Goal: Task Accomplishment & Management: Manage account settings

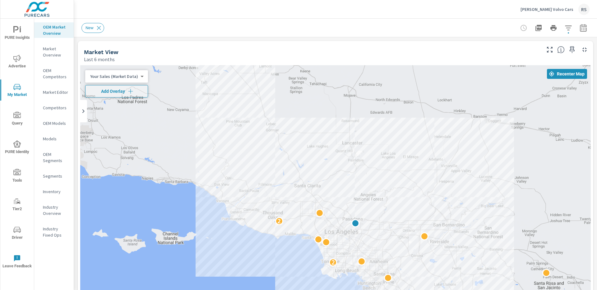
scroll to position [119, 0]
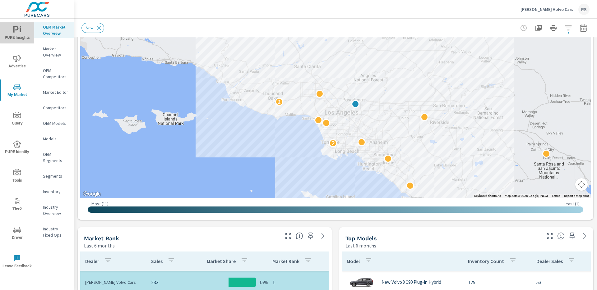
click at [19, 29] on icon "nav menu" at bounding box center [16, 29] width 7 height 7
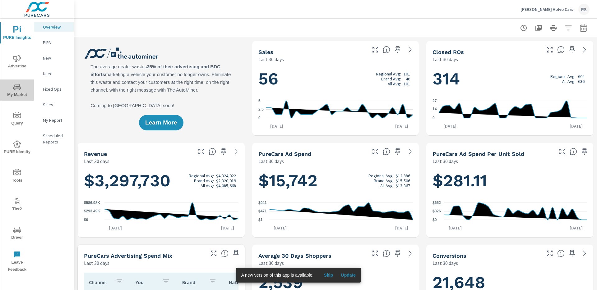
click at [18, 88] on icon "nav menu" at bounding box center [16, 86] width 7 height 7
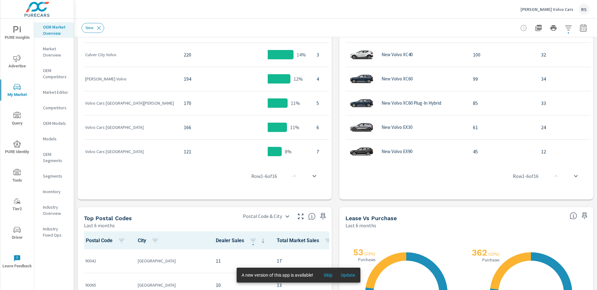
scroll to position [396, 0]
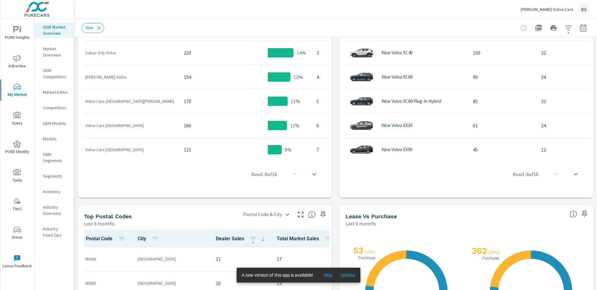
click at [315, 174] on icon "scroll to bottom" at bounding box center [314, 174] width 4 height 2
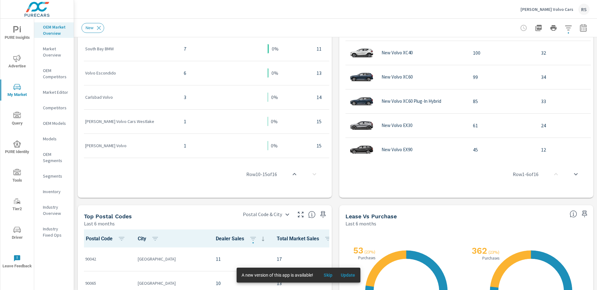
click at [315, 174] on div "Row 10 - 15 of 16" at bounding box center [204, 174] width 249 height 37
click at [312, 174] on div "Row 10 - 15 of 16" at bounding box center [204, 174] width 249 height 37
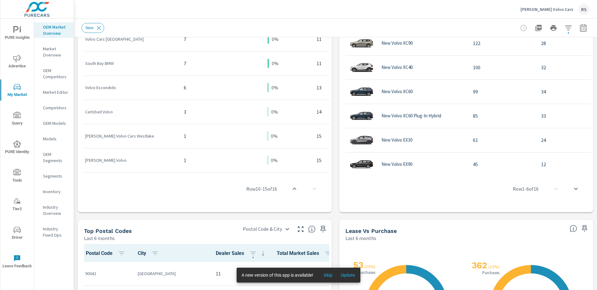
scroll to position [382, 0]
click at [293, 189] on icon "scroll to top" at bounding box center [294, 188] width 4 height 2
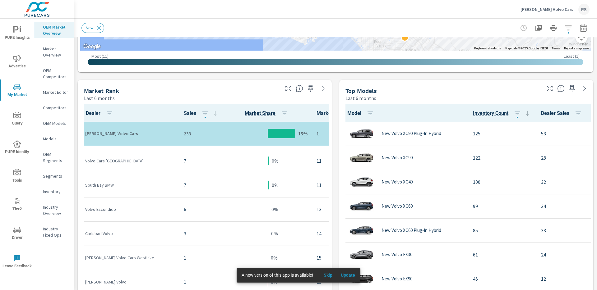
scroll to position [222, 0]
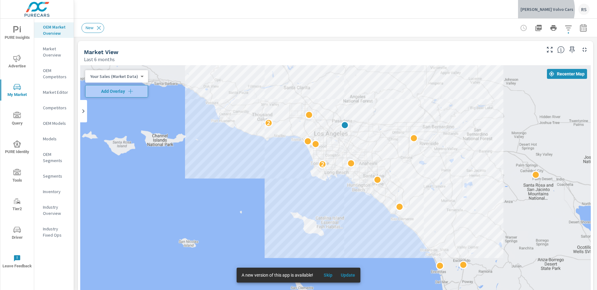
click at [556, 10] on p "Rusnak Volvo Cars" at bounding box center [546, 10] width 53 height 6
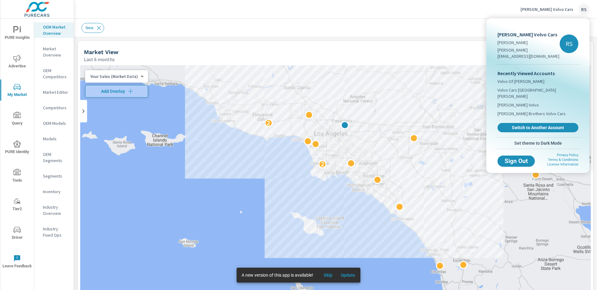
click at [528, 125] on span "Switch to Another Account" at bounding box center [538, 128] width 74 height 6
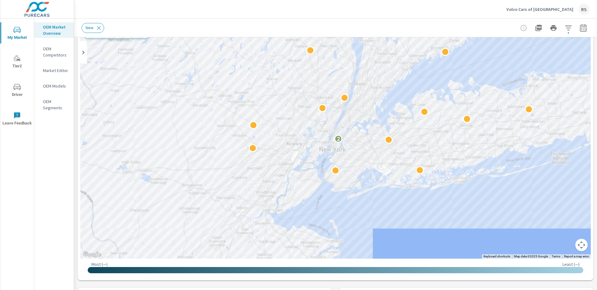
scroll to position [58, 0]
click at [562, 8] on p "Volvo Cars of Manhattan" at bounding box center [539, 10] width 67 height 6
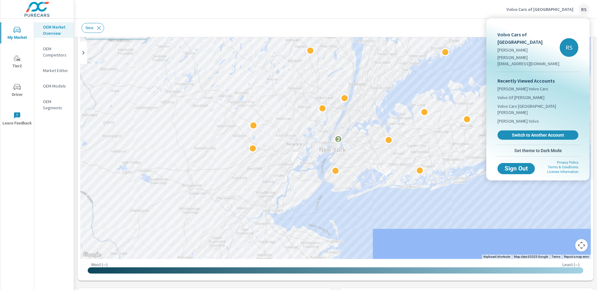
click at [530, 132] on span "Switch to Another Account" at bounding box center [538, 135] width 74 height 6
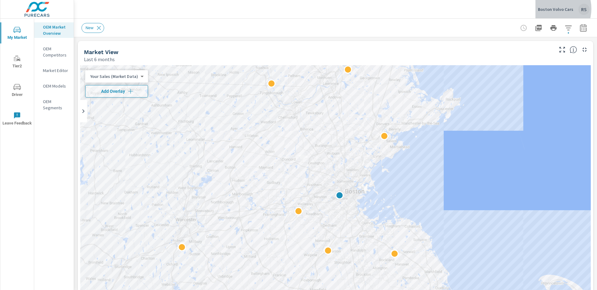
click at [552, 9] on p "Boston Volvo Cars" at bounding box center [555, 10] width 35 height 6
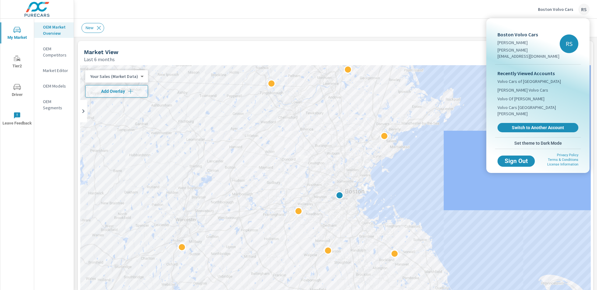
click at [536, 125] on span "Switch to Another Account" at bounding box center [538, 128] width 74 height 6
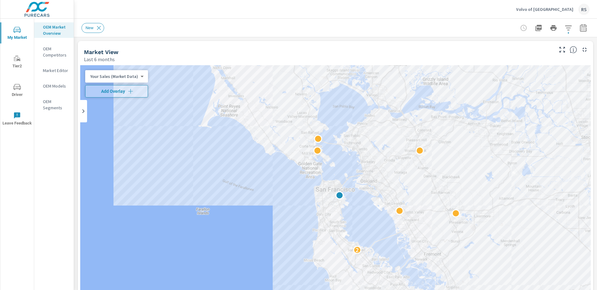
click at [553, 11] on p "Volvo of San Francisco" at bounding box center [544, 10] width 57 height 6
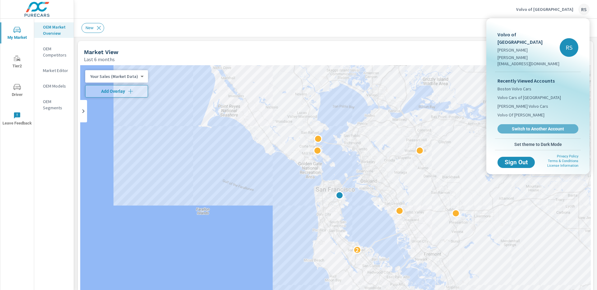
click at [533, 126] on span "Switch to Another Account" at bounding box center [538, 129] width 74 height 6
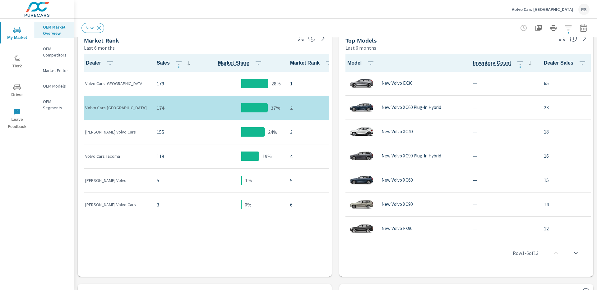
scroll to position [324, 0]
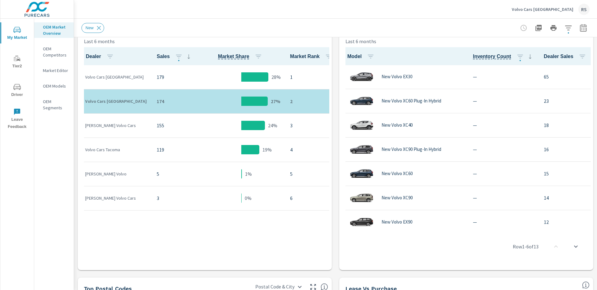
click at [558, 8] on p "Volvo Cars [GEOGRAPHIC_DATA]" at bounding box center [542, 10] width 62 height 6
click at [558, 8] on body "My Market Tier2 Driver Leave Feedback OEM Market Overview OEM Competitors Marke…" at bounding box center [298, 145] width 597 height 290
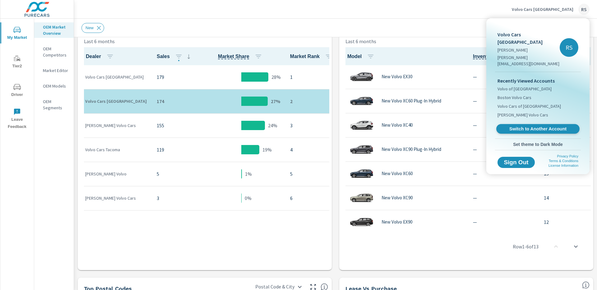
click at [538, 126] on span "Switch to Another Account" at bounding box center [537, 129] width 76 height 6
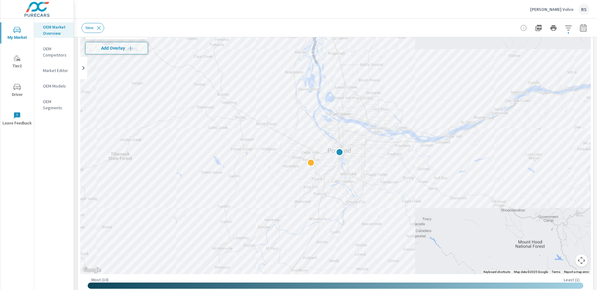
scroll to position [37, 0]
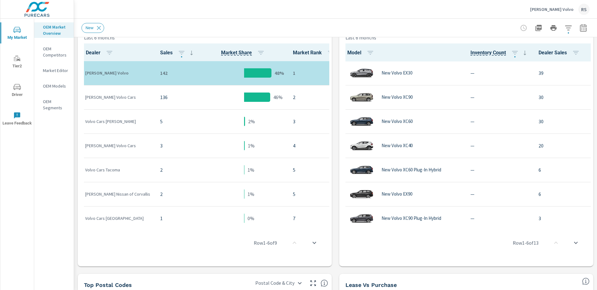
scroll to position [327, 0]
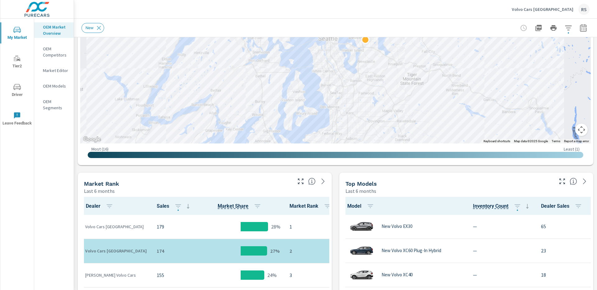
scroll to position [143, 0]
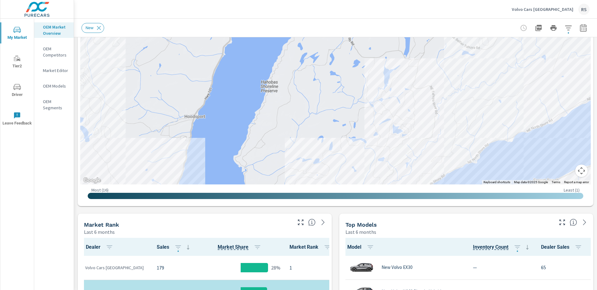
scroll to position [131, 0]
